Goal: Navigation & Orientation: Find specific page/section

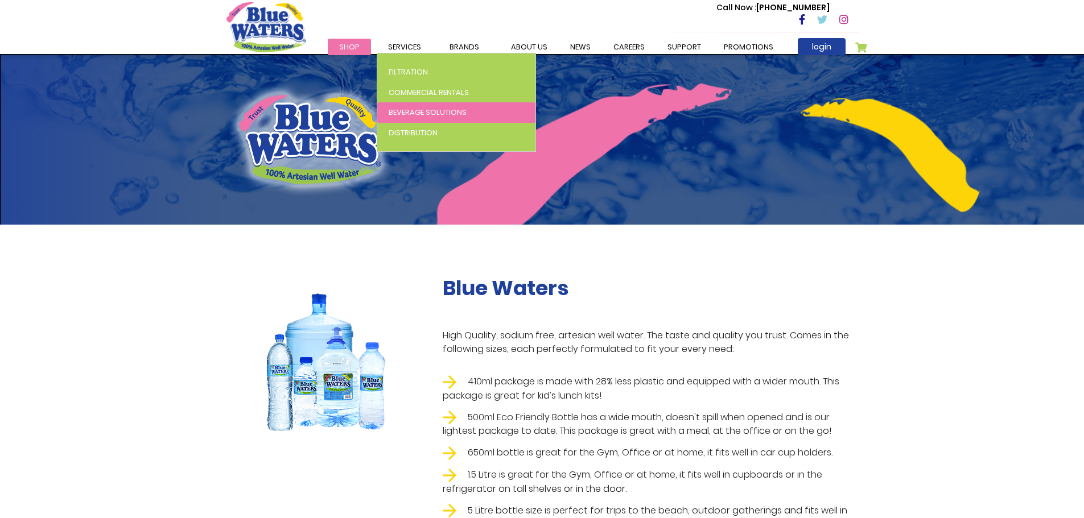
click at [407, 117] on span "Beverage Solutions" at bounding box center [428, 112] width 78 height 11
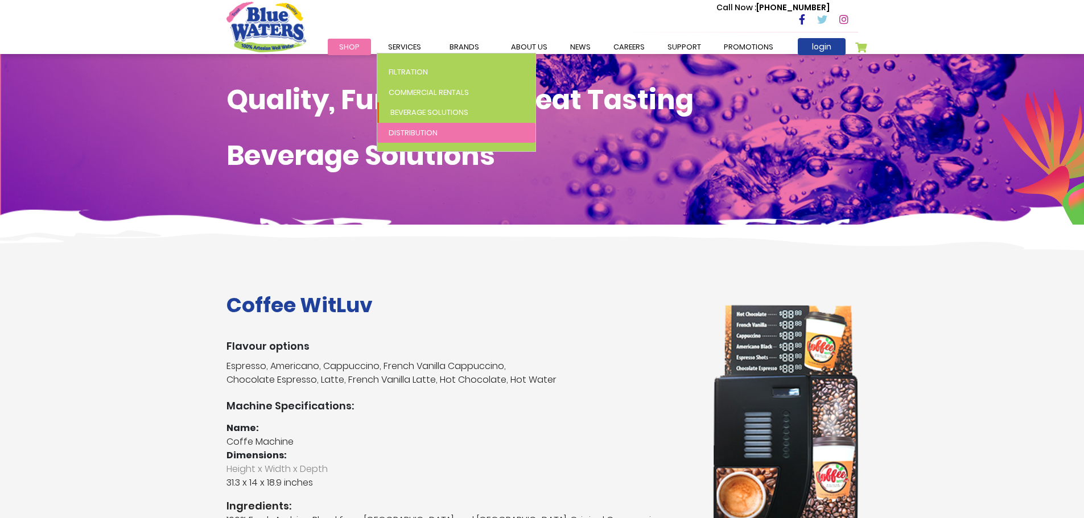
click at [405, 131] on span "Distribution" at bounding box center [413, 132] width 49 height 11
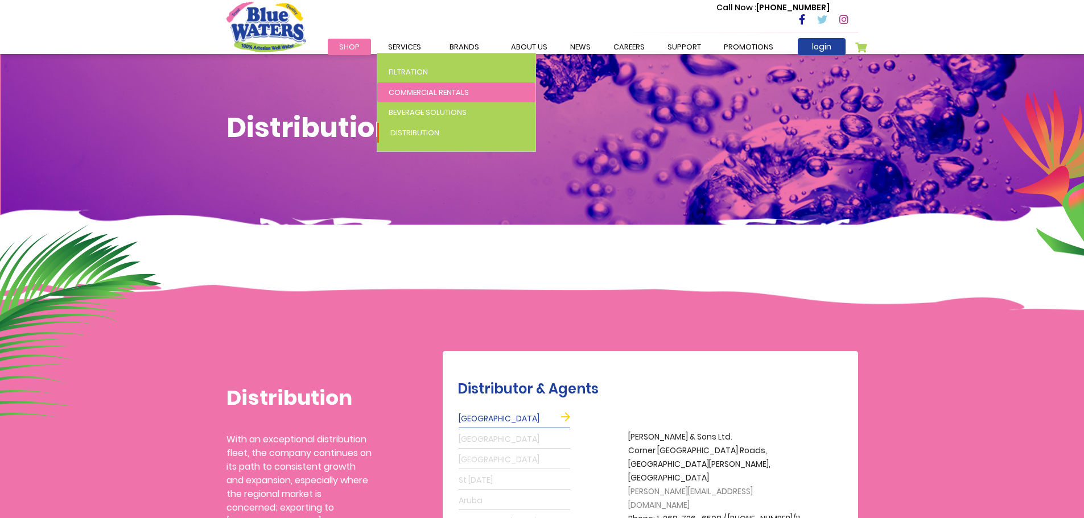
click at [413, 93] on span "Commercial Rentals" at bounding box center [429, 92] width 80 height 11
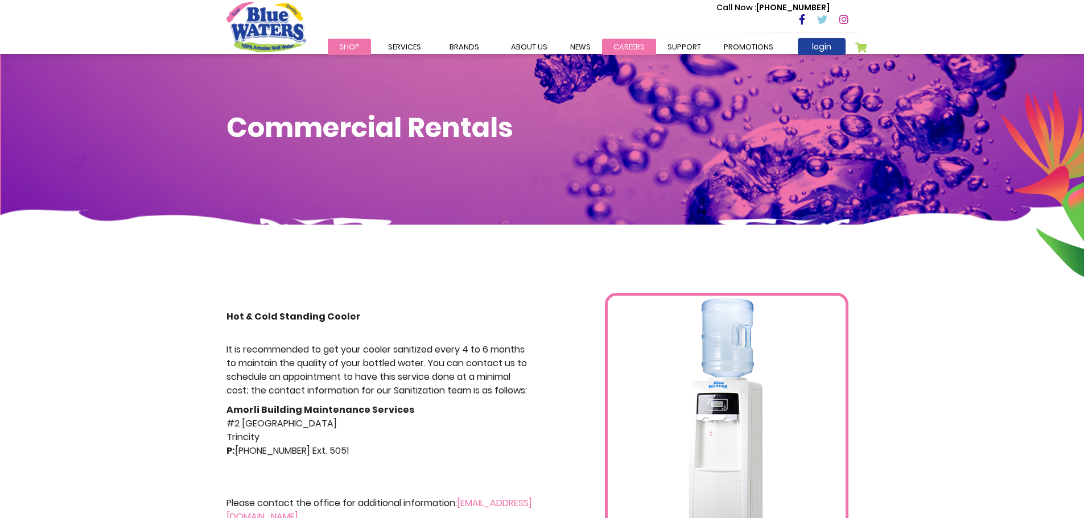
click at [621, 49] on link "careers" at bounding box center [629, 47] width 54 height 16
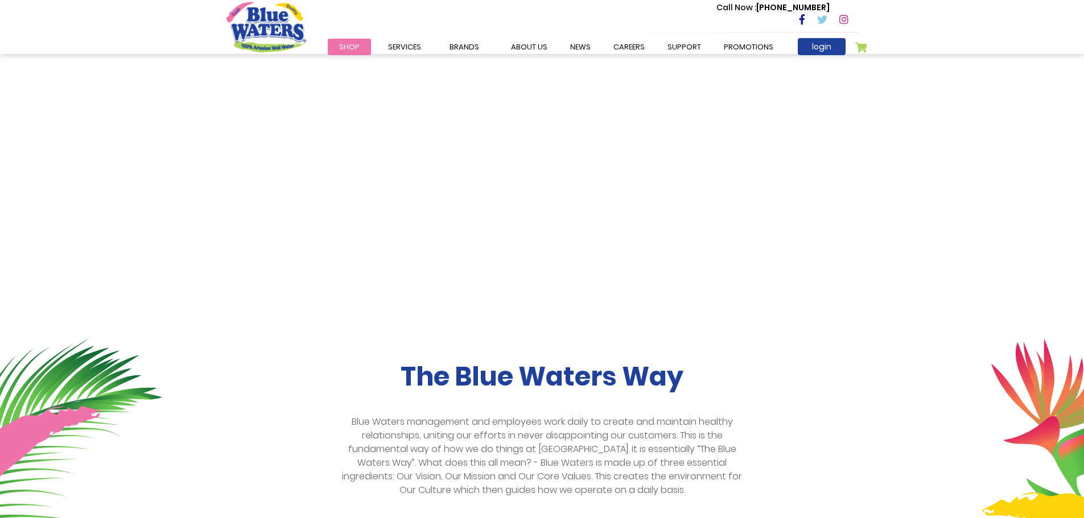
scroll to position [57, 0]
